Goal: Information Seeking & Learning: Learn about a topic

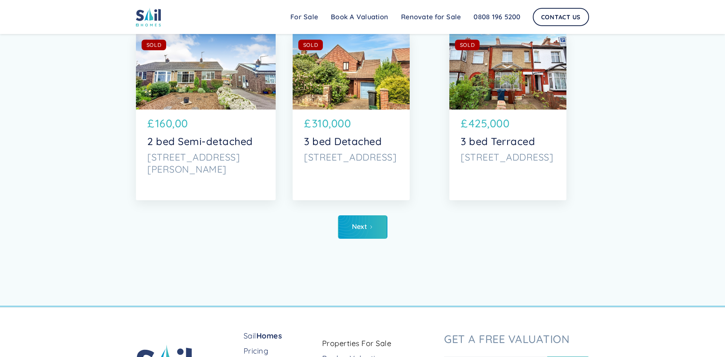
scroll to position [3651, 0]
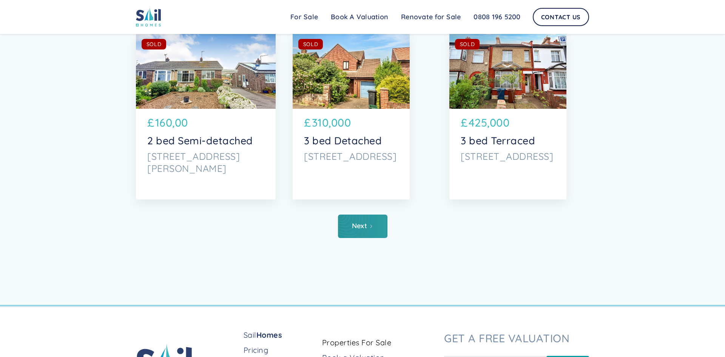
click at [347, 219] on link "Next" at bounding box center [362, 226] width 49 height 23
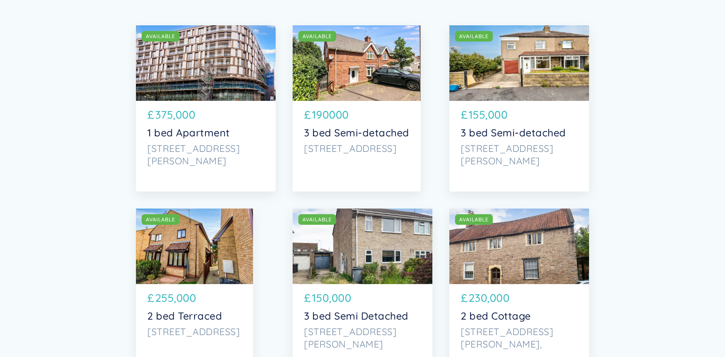
scroll to position [114, 0]
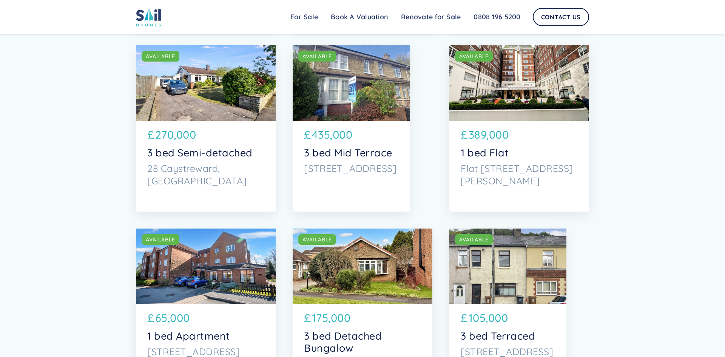
scroll to position [1558, 0]
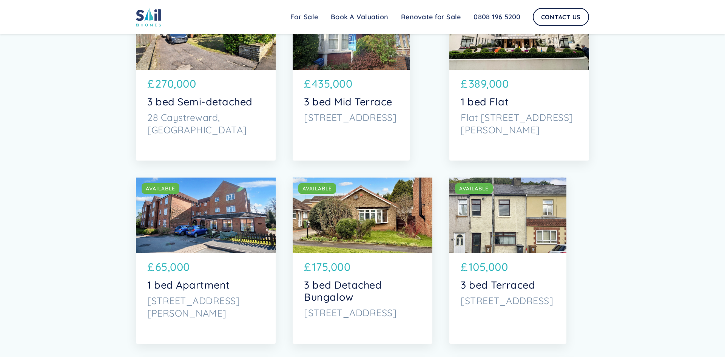
scroll to position [1613, 0]
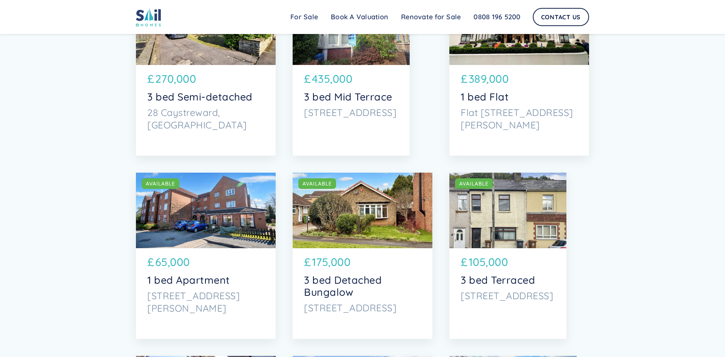
click at [371, 228] on div "SOLD AVAILABLE" at bounding box center [363, 211] width 140 height 76
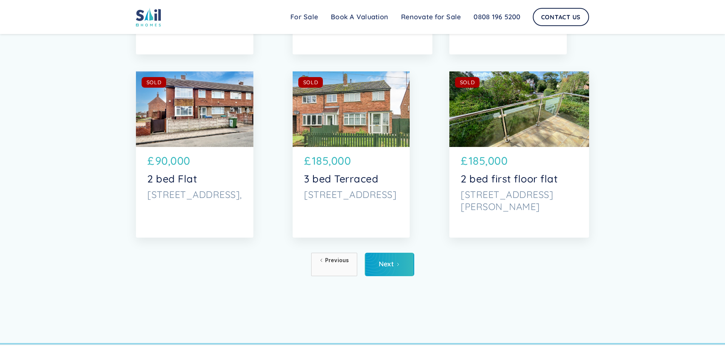
scroll to position [3613, 0]
click at [386, 267] on div "Next" at bounding box center [386, 264] width 15 height 8
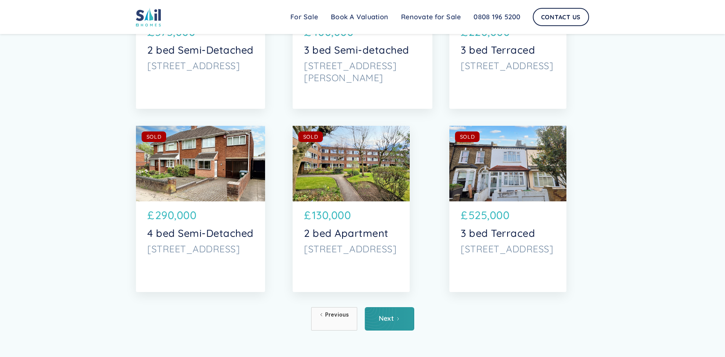
scroll to position [3560, 0]
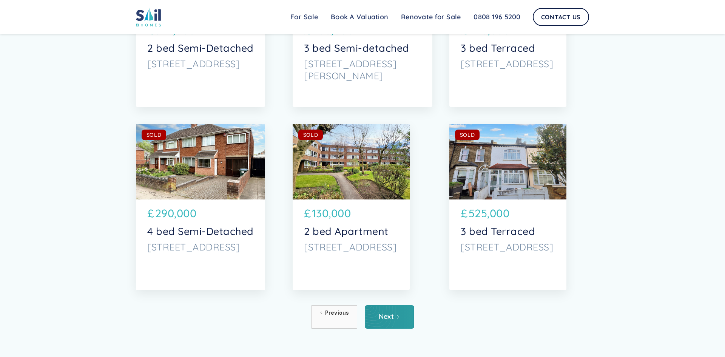
click at [388, 313] on div "Next" at bounding box center [386, 317] width 15 height 8
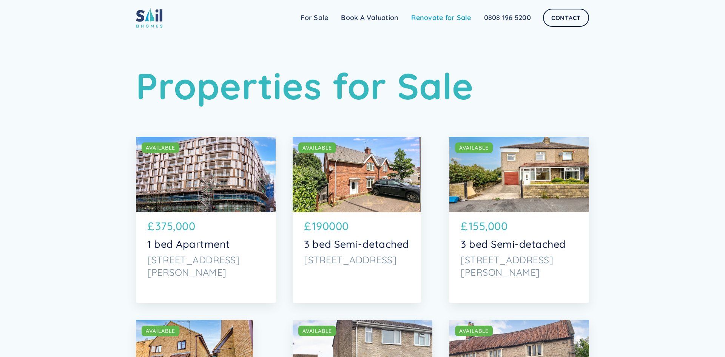
click at [429, 17] on link "Renovate for Sale" at bounding box center [441, 17] width 73 height 15
